Goal: Task Accomplishment & Management: Use online tool/utility

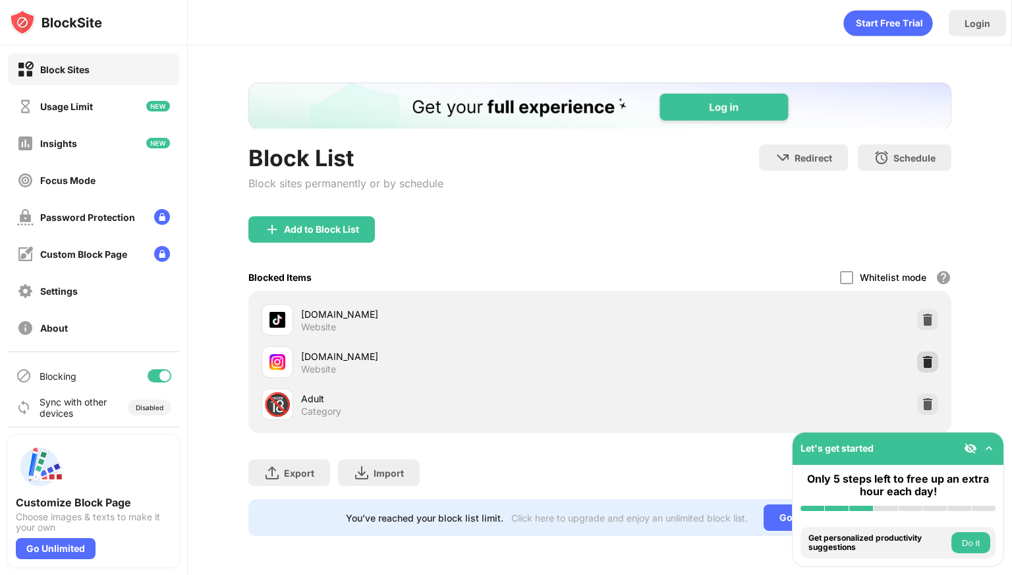
click at [923, 360] on img at bounding box center [927, 361] width 13 height 13
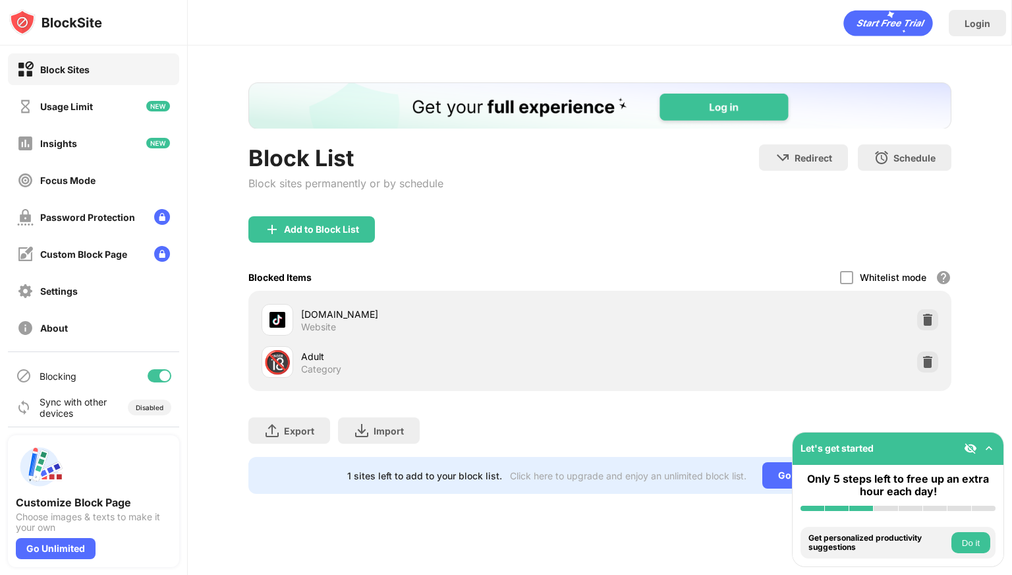
click at [341, 231] on div "Add to Block List" at bounding box center [321, 229] width 75 height 11
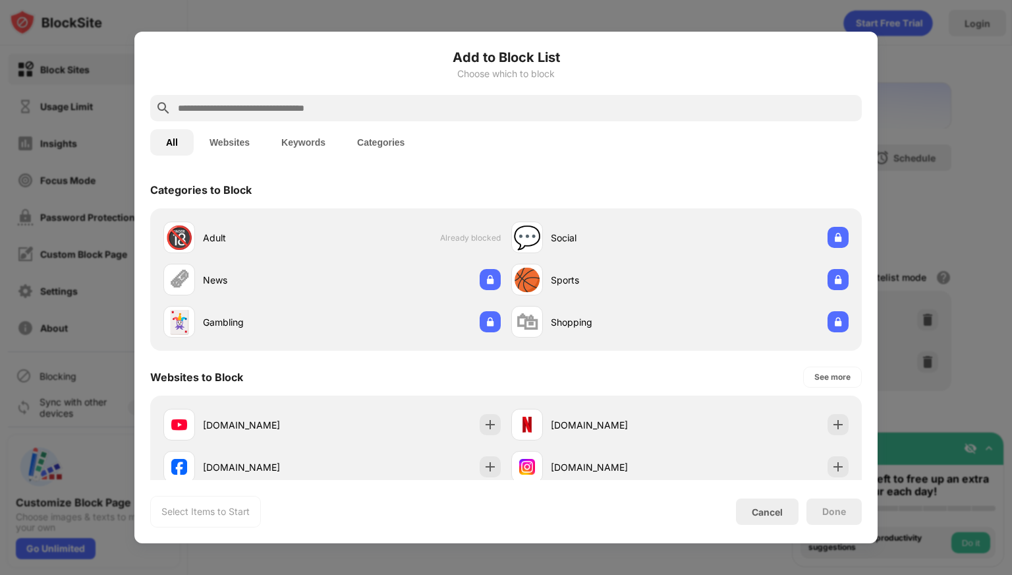
click at [824, 481] on div "Add to Block List Choose which to block All Websites Keywords Categories Catego…" at bounding box center [506, 287] width 712 height 480
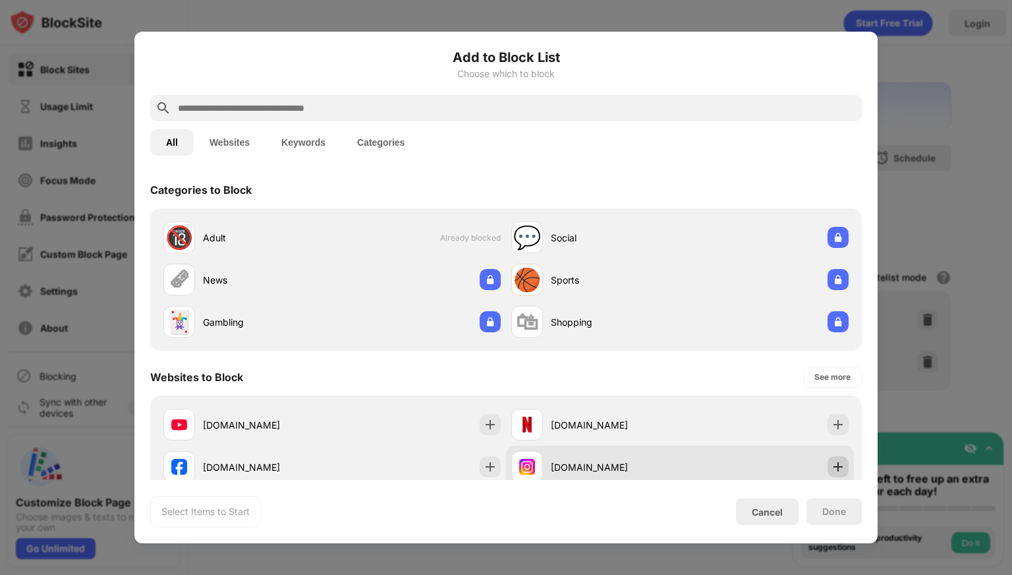
click at [831, 466] on img at bounding box center [837, 466] width 13 height 13
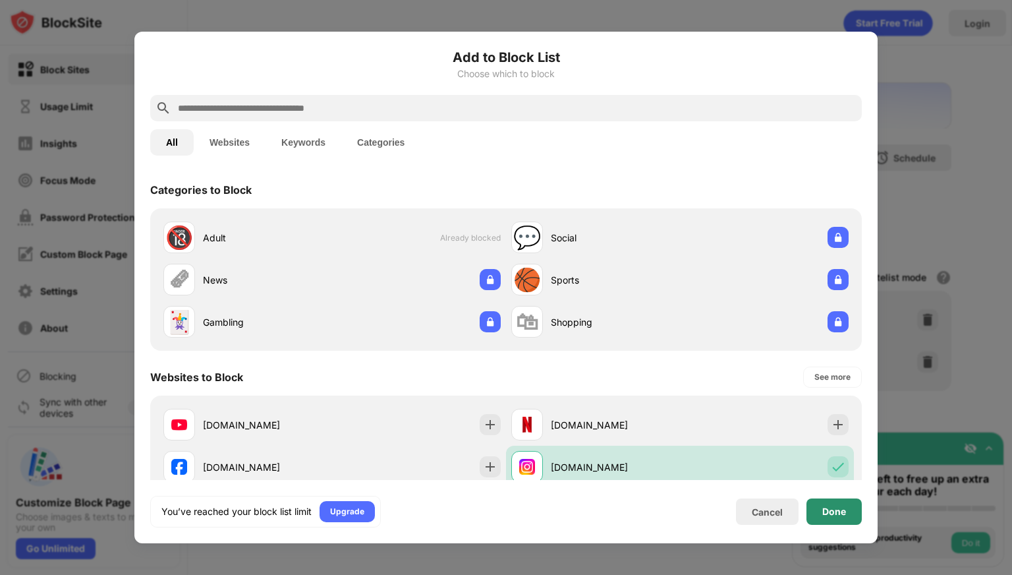
click at [818, 508] on div "Done" at bounding box center [833, 511] width 55 height 26
